Goal: Task Accomplishment & Management: Use online tool/utility

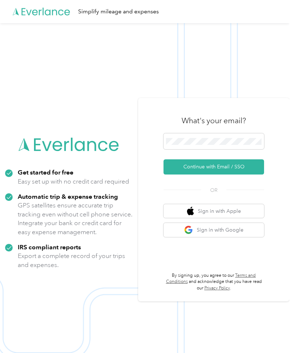
click at [200, 174] on button "Continue with Email / SSO" at bounding box center [213, 166] width 100 height 15
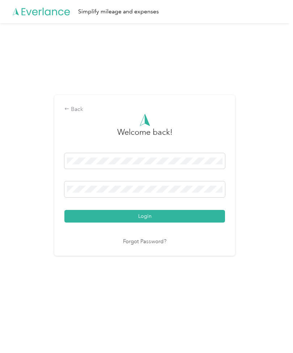
click at [146, 222] on button "Login" at bounding box center [144, 216] width 160 height 13
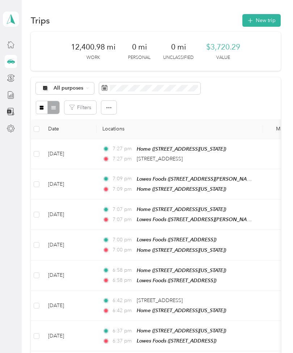
click at [259, 20] on button "New trip" at bounding box center [261, 20] width 38 height 13
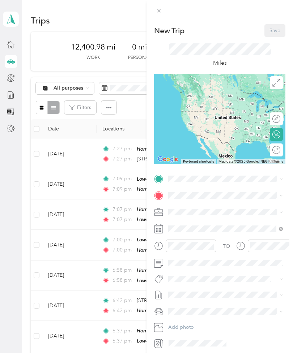
scroll to position [23, 0]
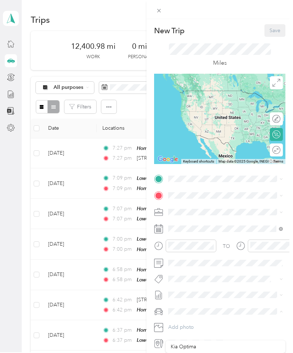
click at [180, 343] on span "Kia Optima" at bounding box center [182, 346] width 25 height 6
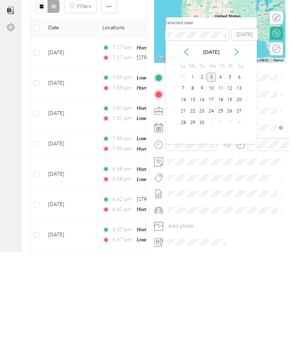
click at [186, 150] on icon at bounding box center [186, 153] width 4 height 7
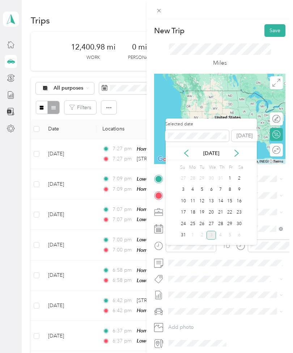
click at [219, 208] on div "21" at bounding box center [220, 212] width 9 height 9
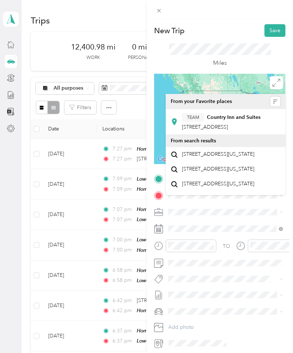
click at [203, 113] on button "TEAM" at bounding box center [193, 117] width 22 height 9
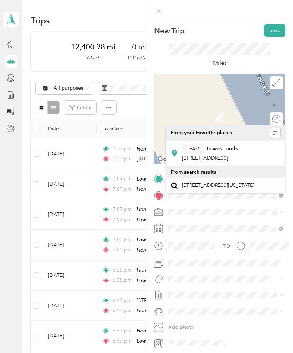
click at [200, 144] on button "TEAM" at bounding box center [193, 148] width 22 height 9
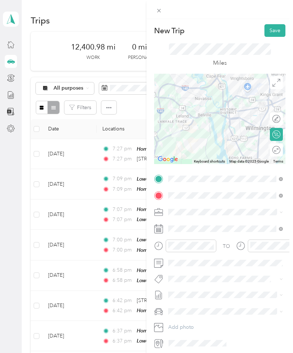
click at [245, 109] on div at bounding box center [219, 119] width 131 height 90
click at [246, 112] on div at bounding box center [219, 119] width 131 height 90
click at [231, 99] on div at bounding box center [219, 119] width 131 height 90
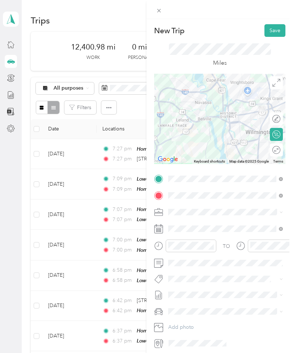
click at [231, 98] on div at bounding box center [219, 119] width 131 height 90
click at [277, 28] on button "Save" at bounding box center [274, 30] width 21 height 13
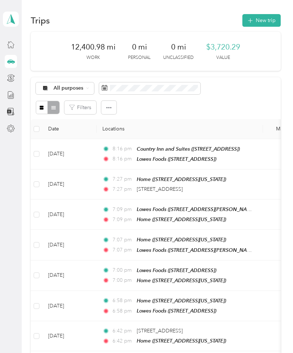
scroll to position [0, 0]
click at [264, 17] on button "New trip" at bounding box center [261, 20] width 38 height 13
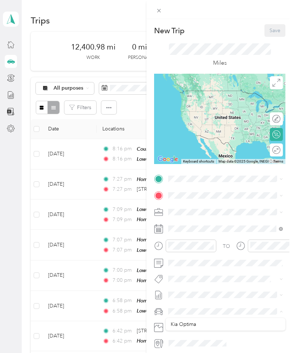
click at [177, 323] on span "Kia Optima" at bounding box center [182, 324] width 25 height 6
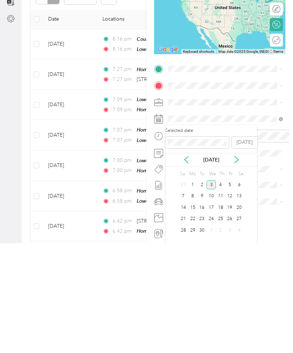
click at [185, 266] on icon at bounding box center [185, 269] width 7 height 7
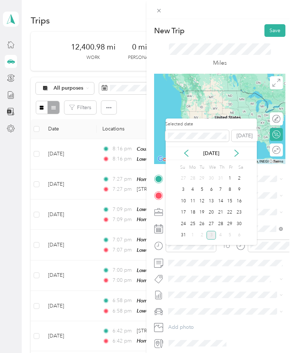
click at [220, 208] on div "21" at bounding box center [220, 212] width 9 height 9
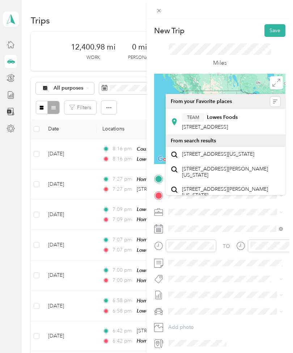
click at [204, 124] on span "[STREET_ADDRESS]" at bounding box center [205, 127] width 46 height 6
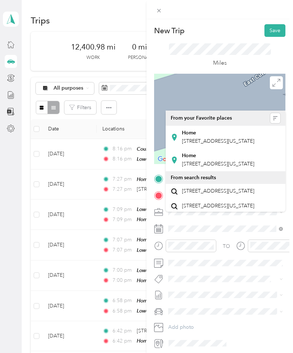
click at [193, 138] on span "[STREET_ADDRESS][US_STATE]" at bounding box center [218, 141] width 72 height 6
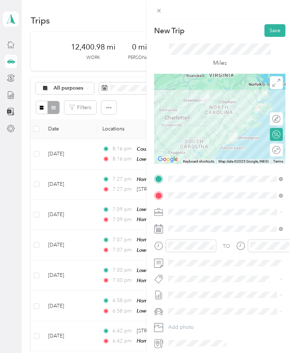
click at [204, 125] on div at bounding box center [219, 119] width 131 height 90
click at [271, 29] on button "Save" at bounding box center [274, 30] width 21 height 13
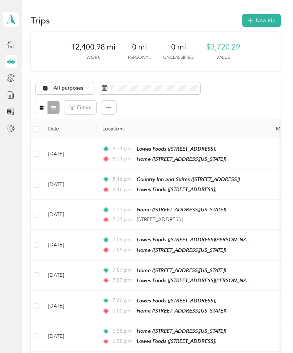
scroll to position [0, 0]
